Goal: Task Accomplishment & Management: Complete application form

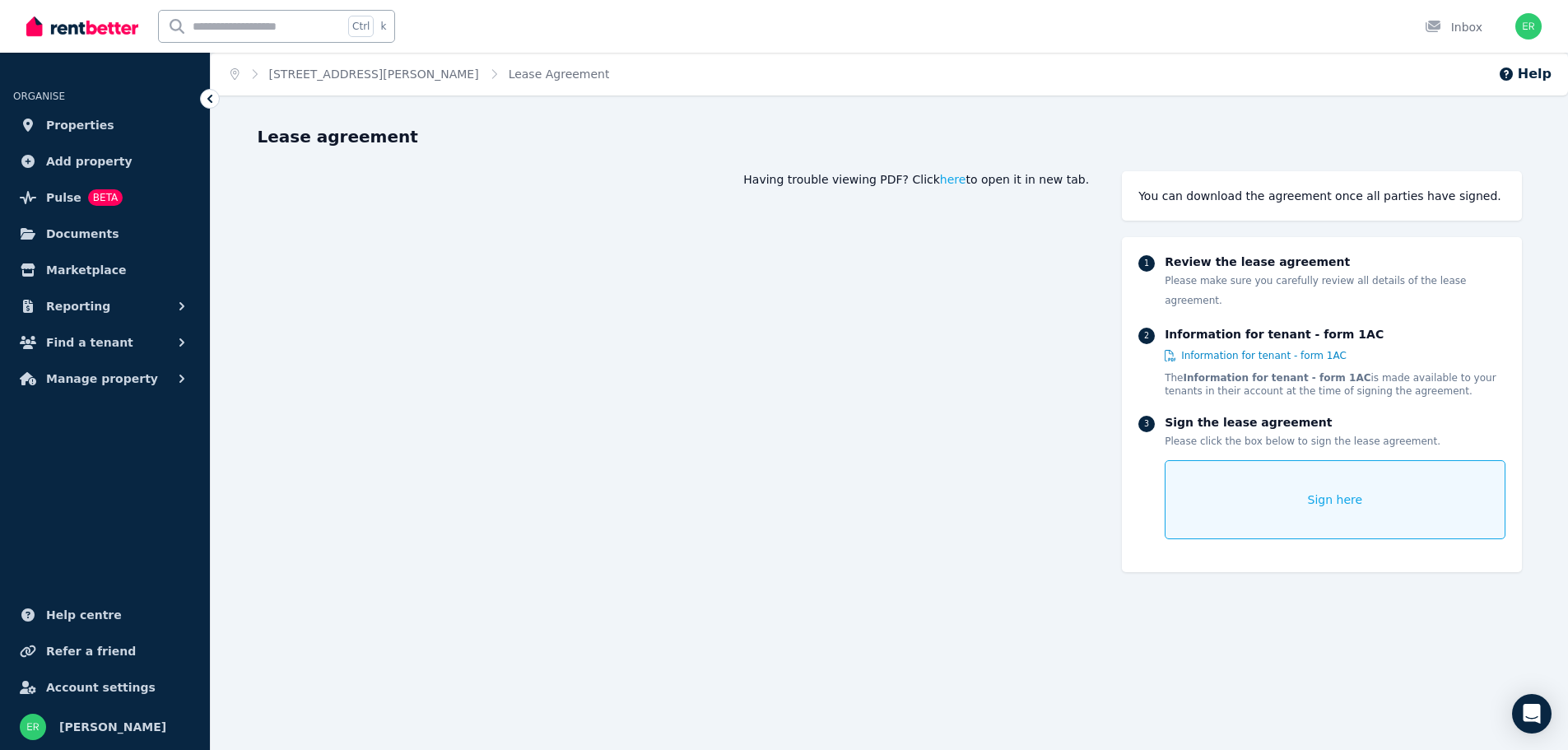
click at [1353, 491] on span "Sign here" at bounding box center [1335, 499] width 55 height 16
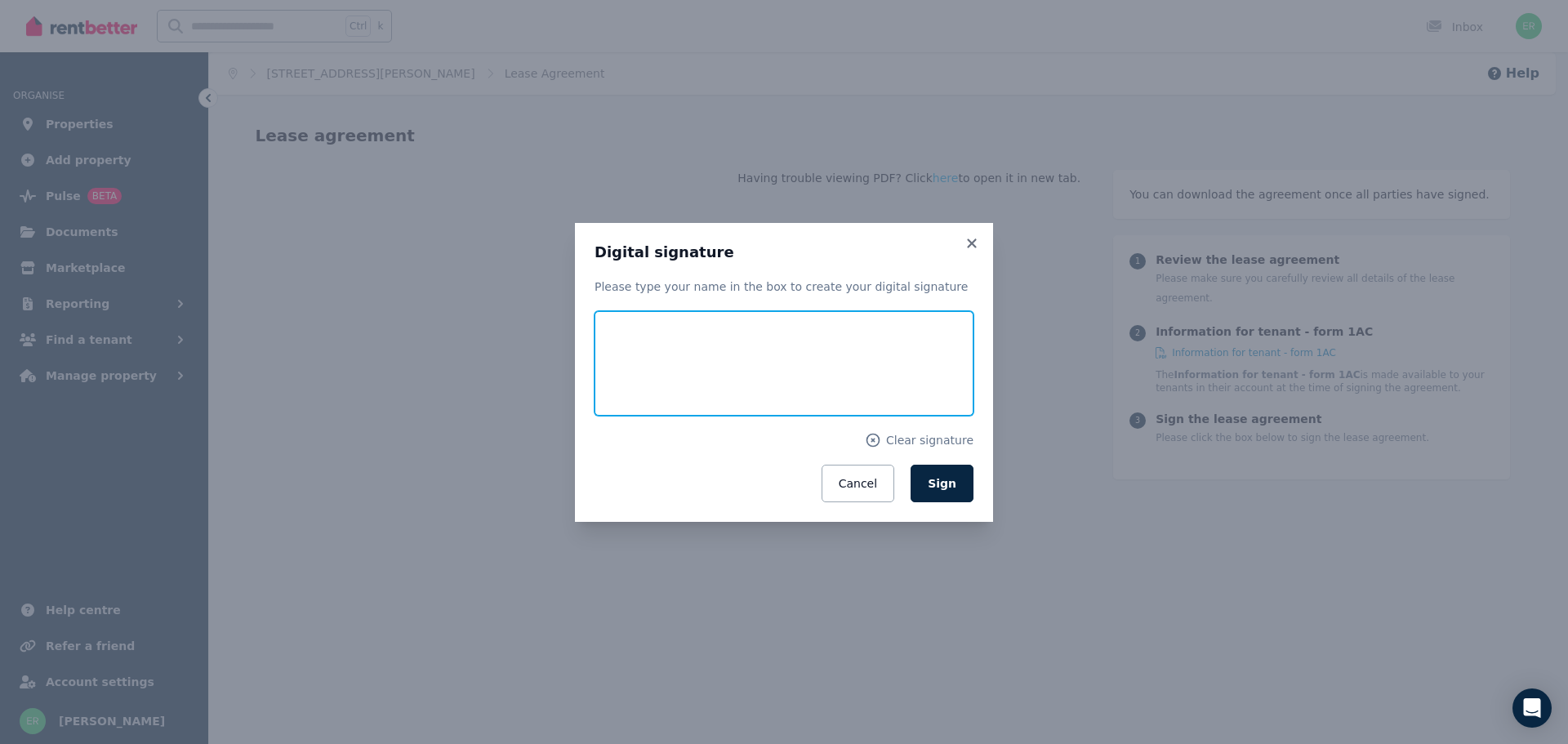
click at [720, 358] on input "text" at bounding box center [784, 363] width 379 height 104
type input "**********"
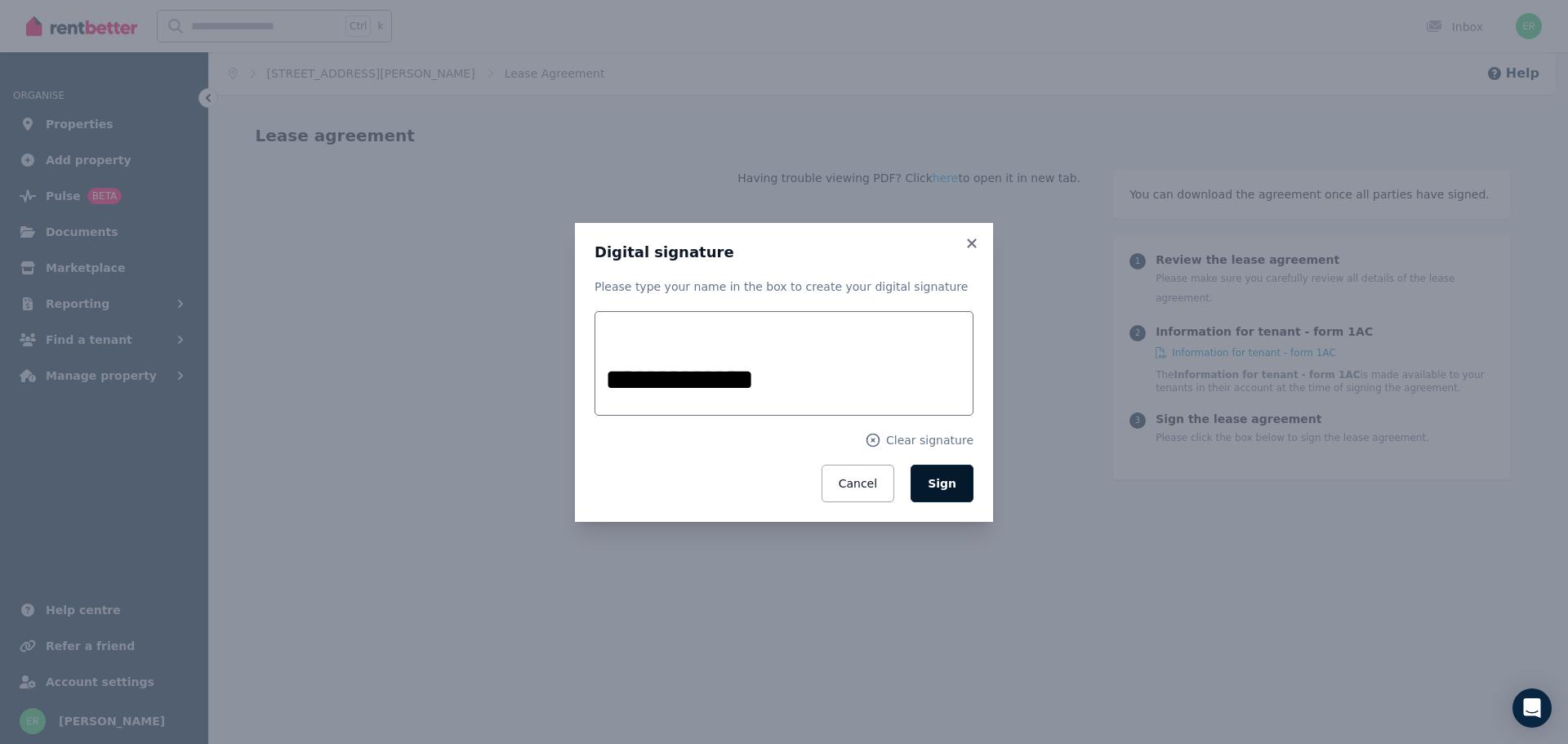
click at [947, 480] on span "Sign" at bounding box center [942, 483] width 28 height 13
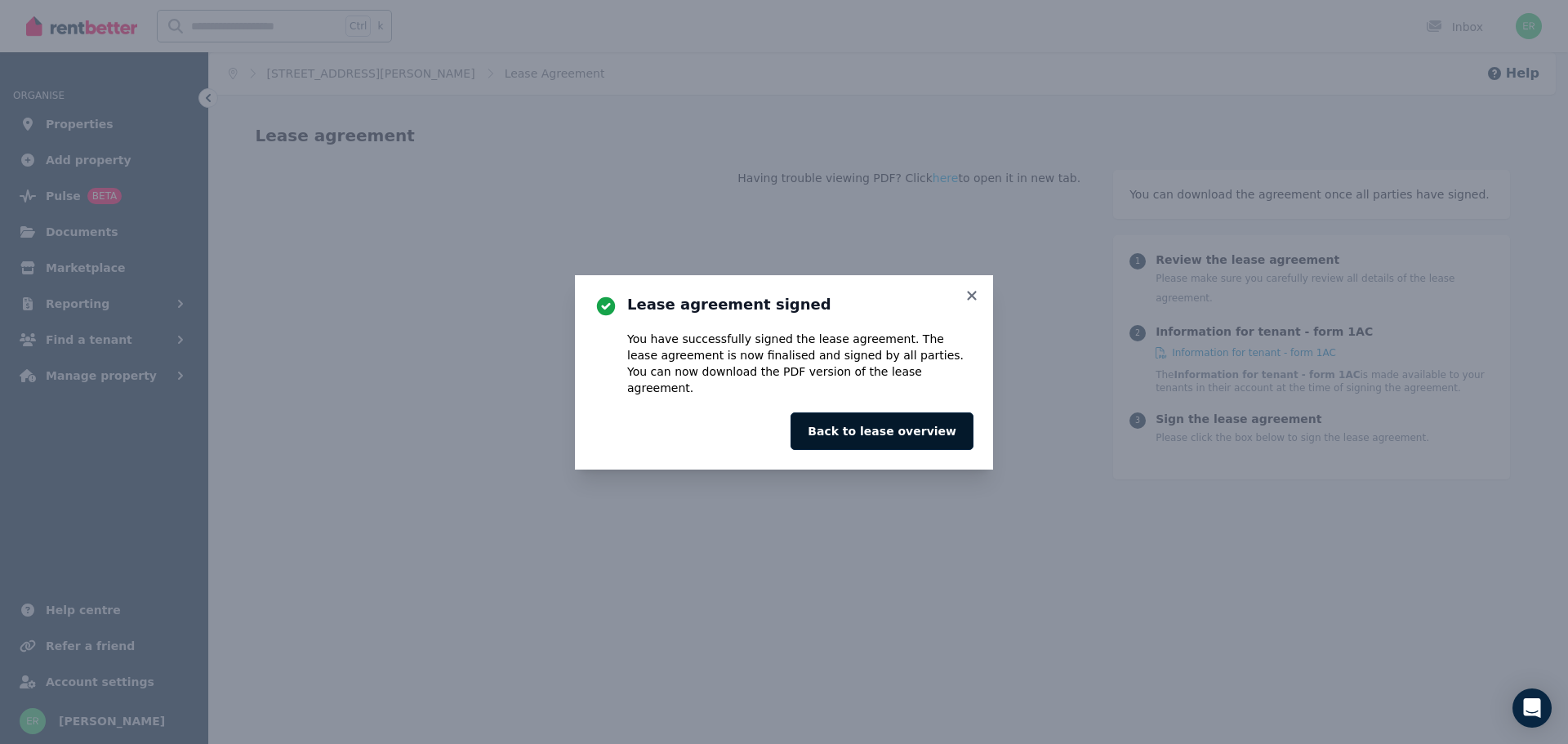
click at [920, 427] on button "Back to lease overview" at bounding box center [882, 431] width 183 height 38
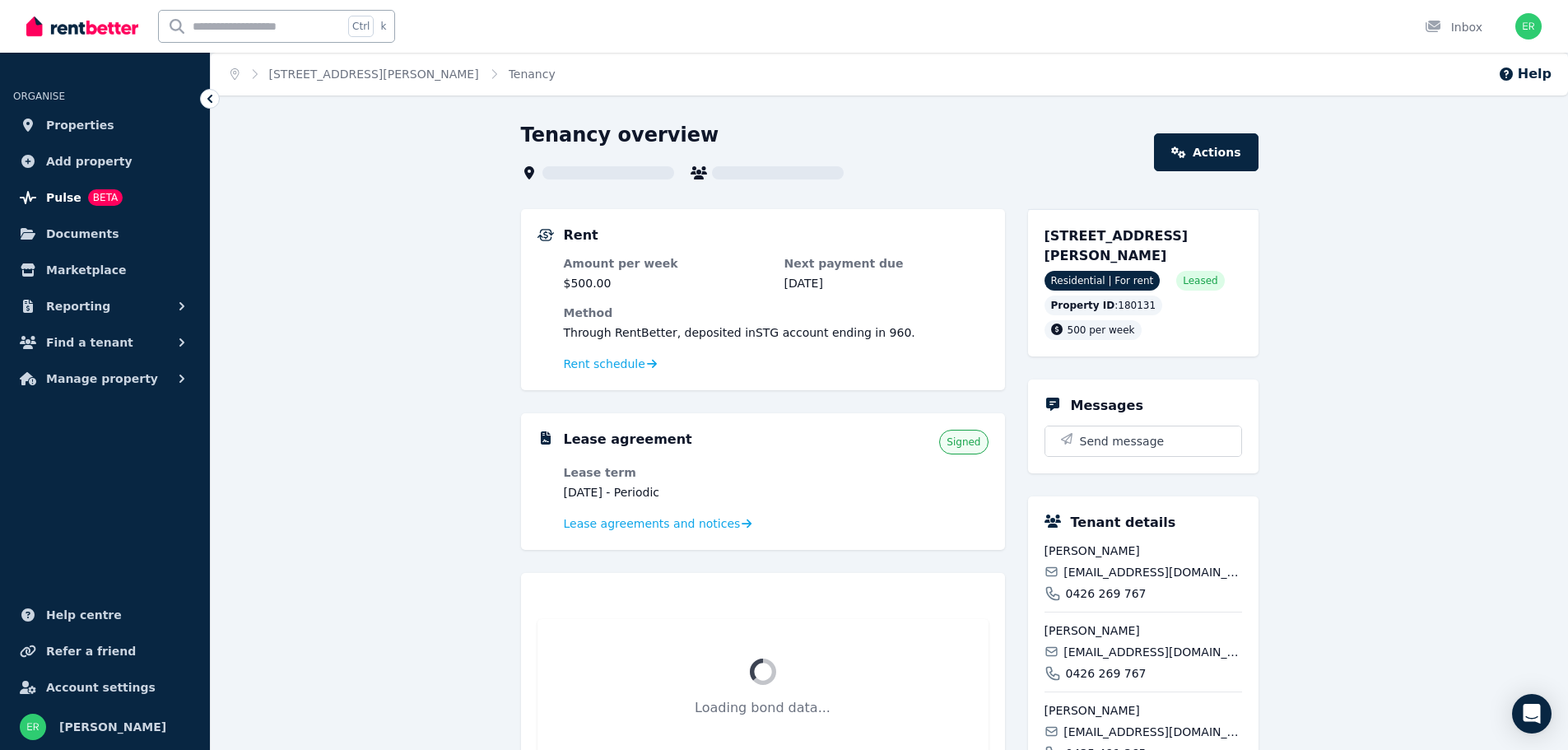
click at [69, 195] on span "Pulse" at bounding box center [63, 197] width 35 height 20
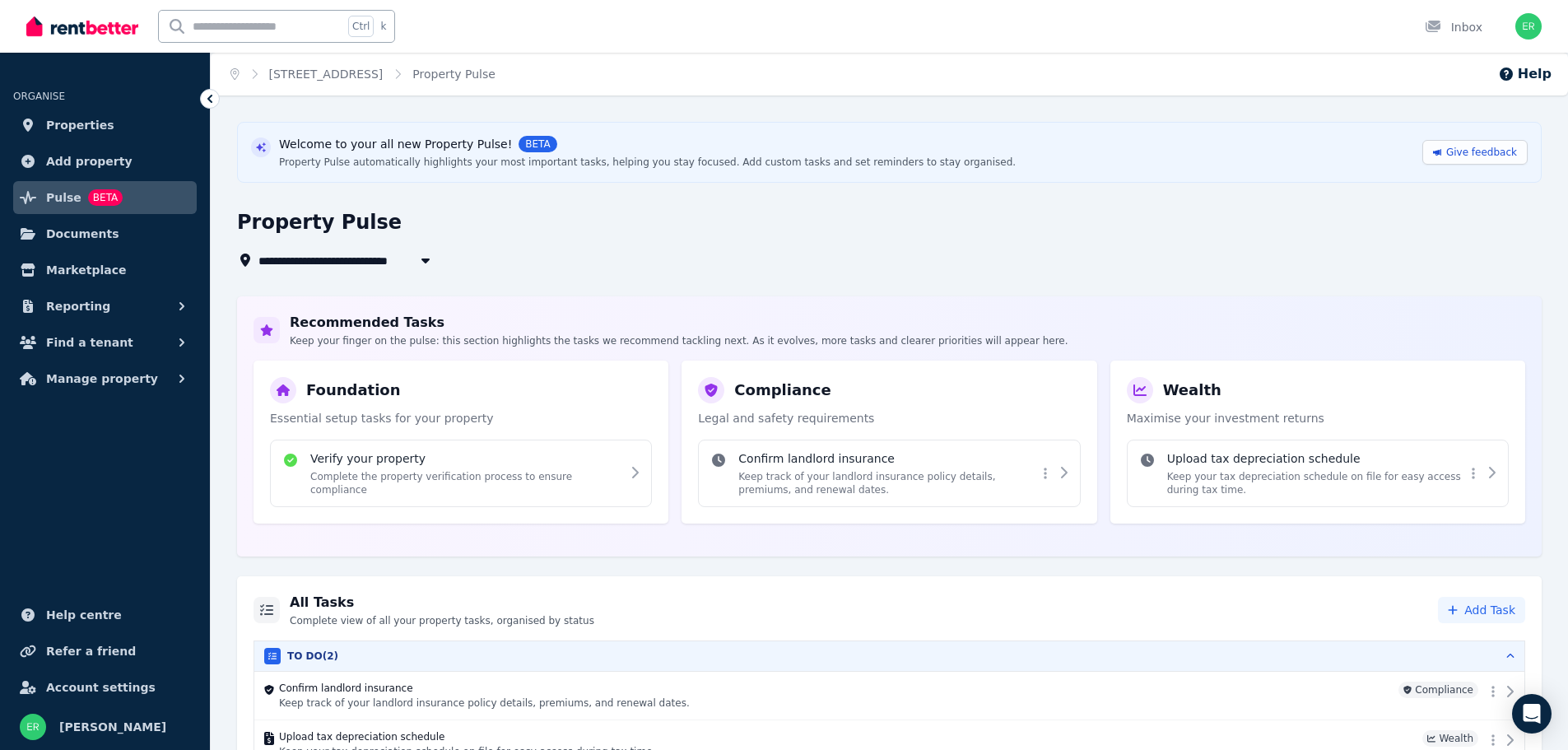
scroll to position [74, 0]
